Goal: Use online tool/utility: Utilize a website feature to perform a specific function

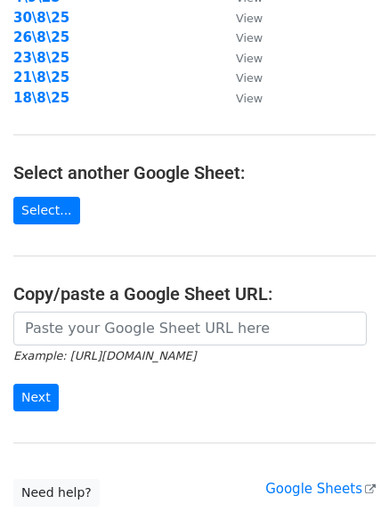
scroll to position [309, 0]
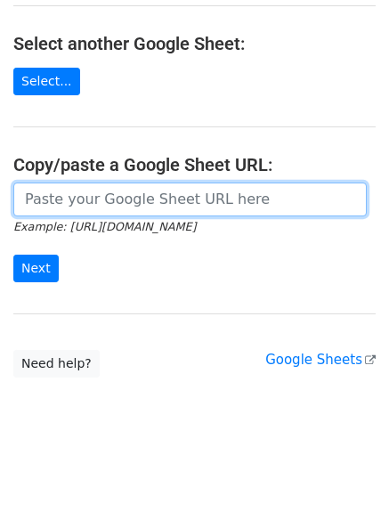
click at [125, 202] on input "url" at bounding box center [190, 200] width 354 height 34
paste input "https://docs.google.com/spreadsheets/d/1YRV7YmmPb7DC4TR4aQ-3eV0AH4JZSrWyYdnxbA_…"
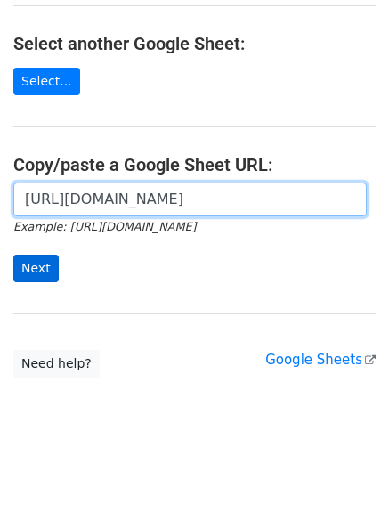
scroll to position [0, 402]
type input "https://docs.google.com/spreadsheets/d/1YRV7YmmPb7DC4TR4aQ-3eV0AH4JZSrWyYdnxbA_…"
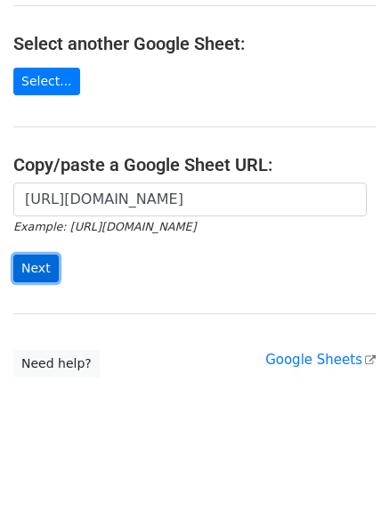
click at [18, 266] on input "Next" at bounding box center [35, 269] width 45 height 28
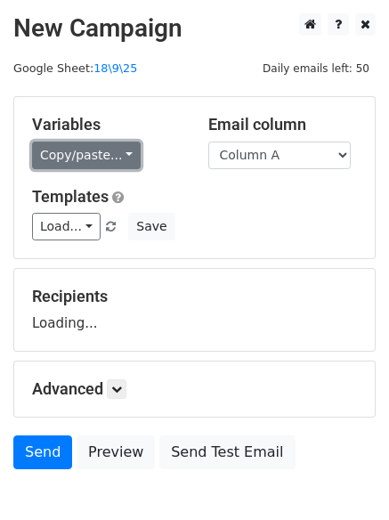
click at [112, 156] on link "Copy/paste..." at bounding box center [86, 156] width 109 height 28
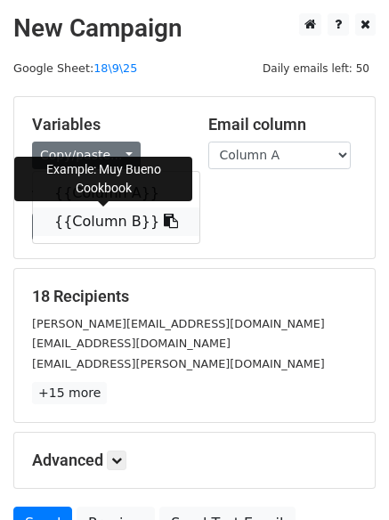
click at [91, 214] on link "{{Column B}}" at bounding box center [116, 222] width 167 height 29
